Goal: Check status: Check status

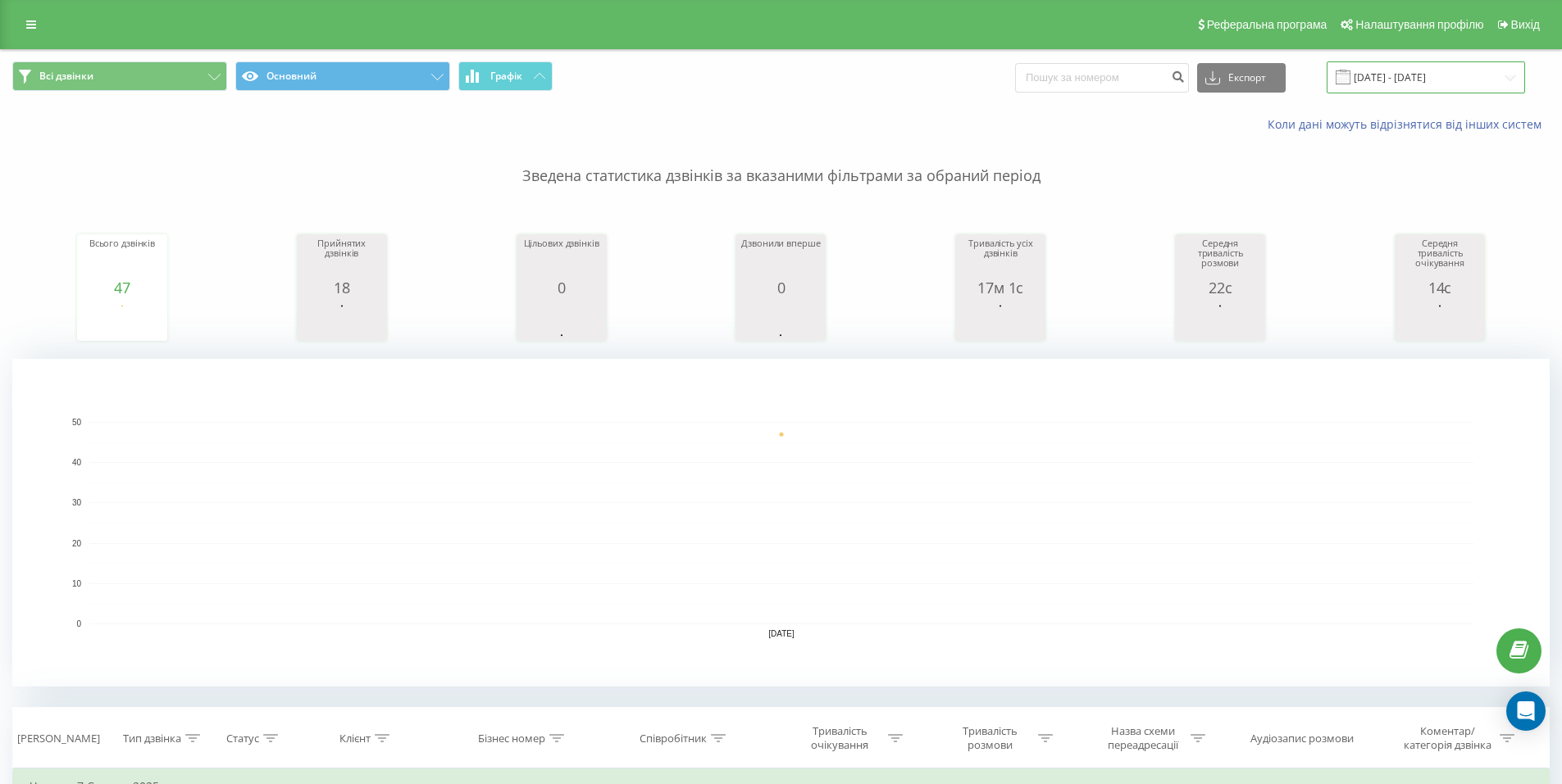
click at [1378, 77] on input "07.08.2025 - 07.08.2025" at bounding box center [1426, 77] width 198 height 32
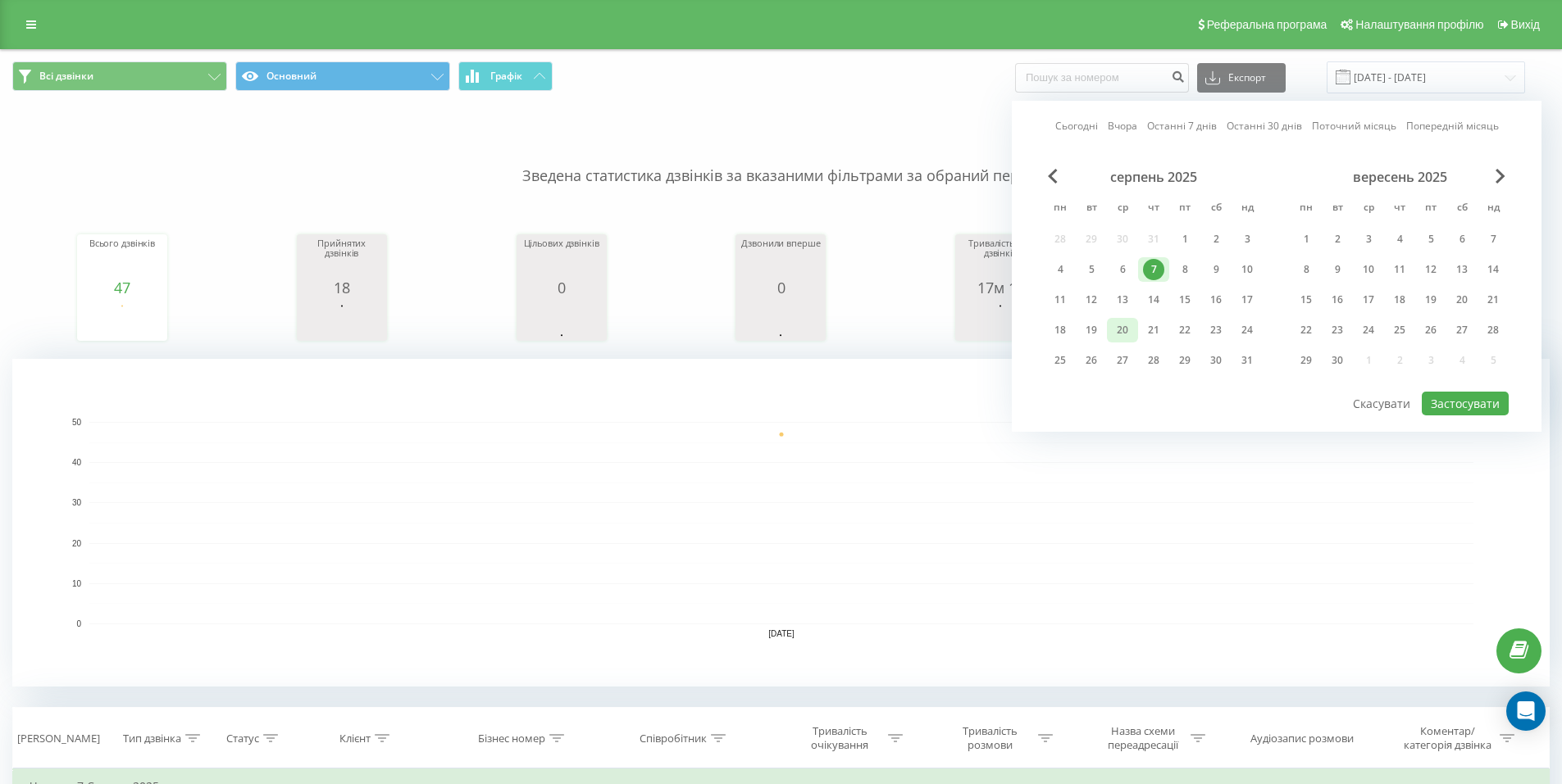
click at [1126, 332] on div "20" at bounding box center [1122, 331] width 22 height 22
click at [1439, 391] on div at bounding box center [1276, 391] width 464 height 2
click at [1442, 401] on button "Застосувати" at bounding box center [1465, 404] width 87 height 23
type input "[DATE] - [DATE]"
